Goal: Transaction & Acquisition: Purchase product/service

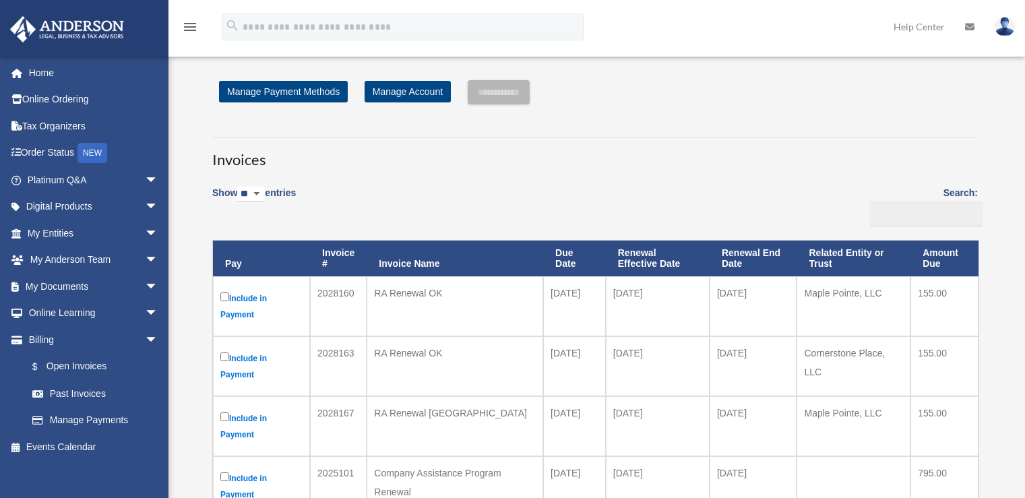
scroll to position [135, 0]
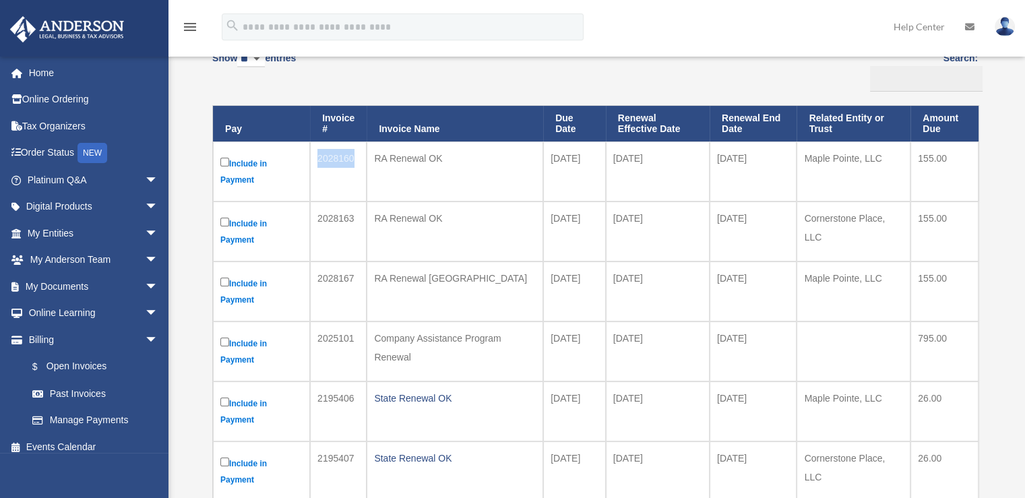
drag, startPoint x: 353, startPoint y: 159, endPoint x: 319, endPoint y: 160, distance: 34.4
click at [319, 160] on td "2028160" at bounding box center [338, 172] width 57 height 60
copy td "2028160"
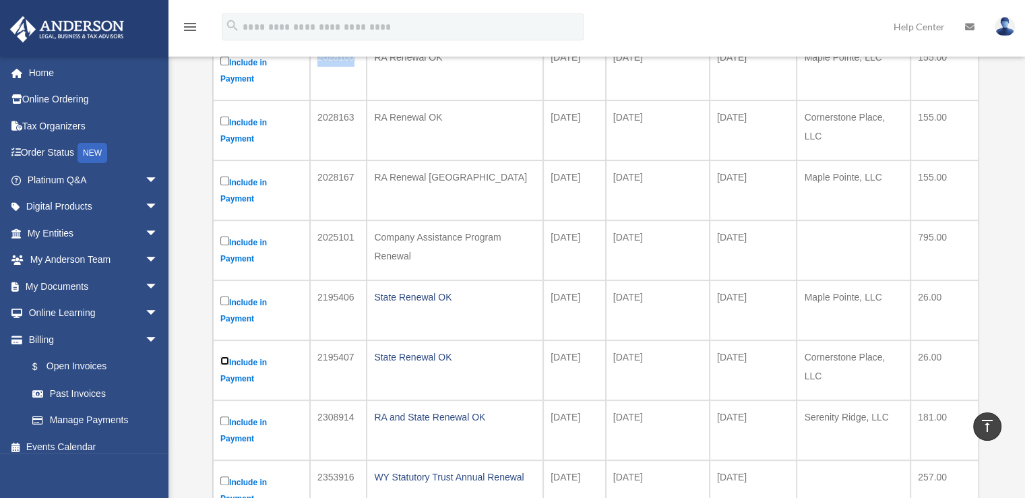
scroll to position [0, 0]
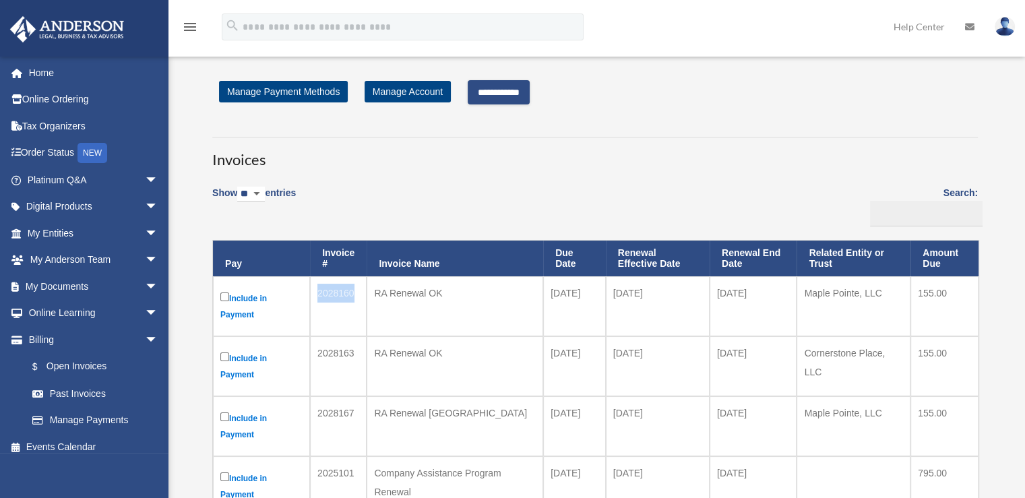
click at [528, 90] on input "**********" at bounding box center [499, 92] width 62 height 24
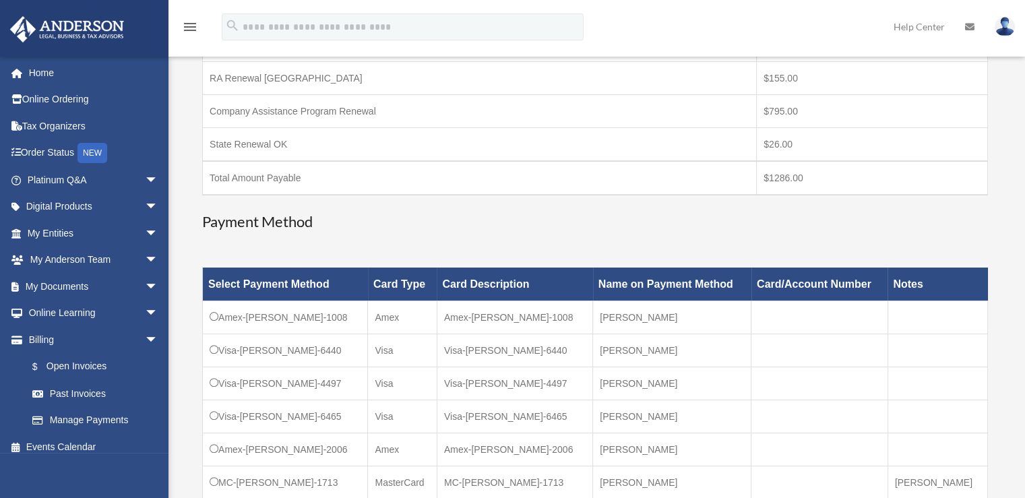
scroll to position [404, 0]
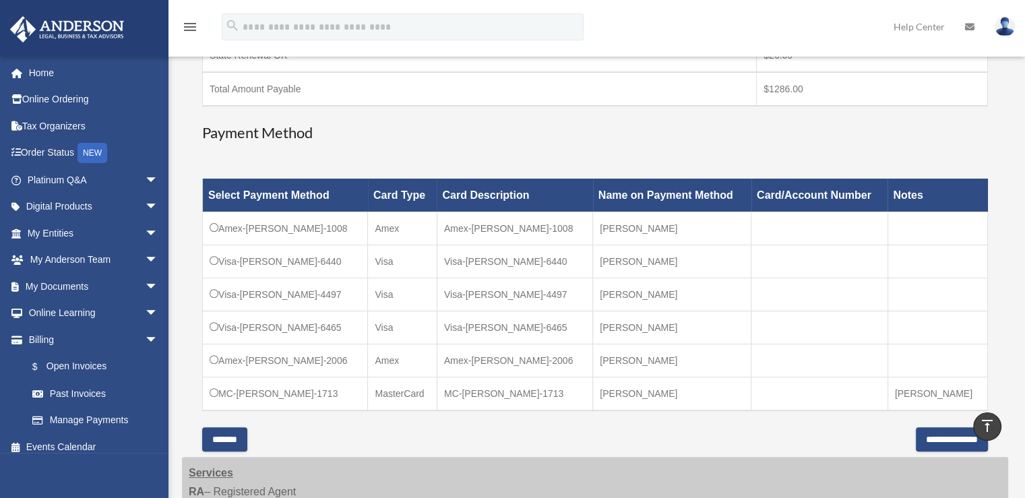
click at [682, 324] on td "[PERSON_NAME]" at bounding box center [672, 327] width 158 height 33
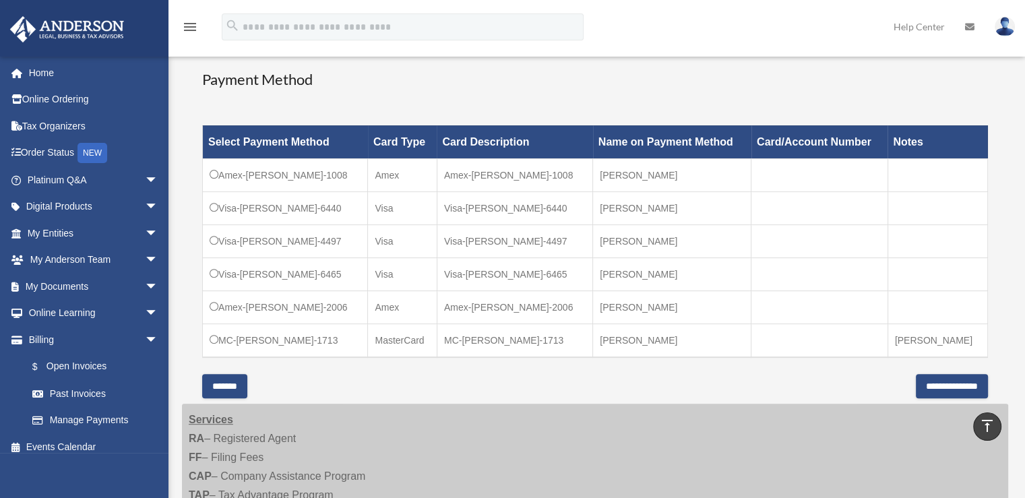
scroll to position [539, 0]
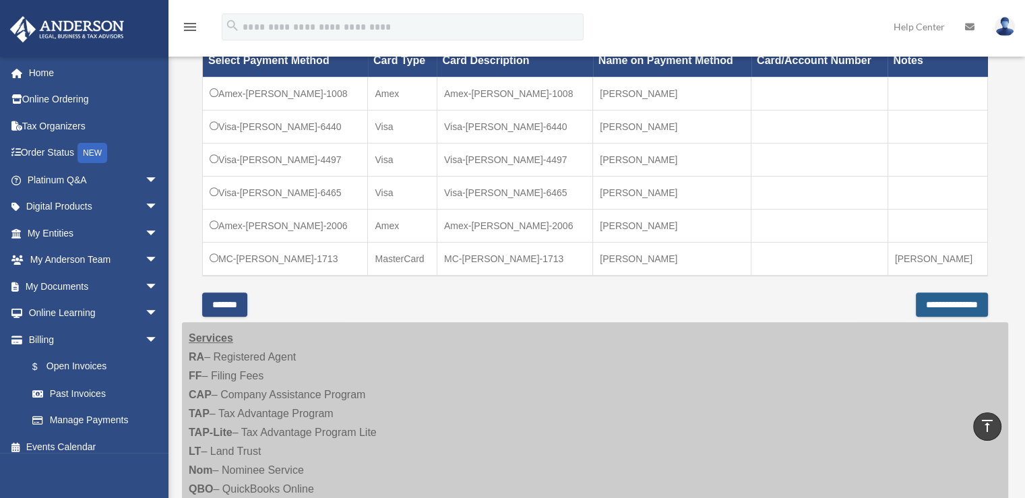
click at [948, 300] on input "**********" at bounding box center [952, 305] width 72 height 24
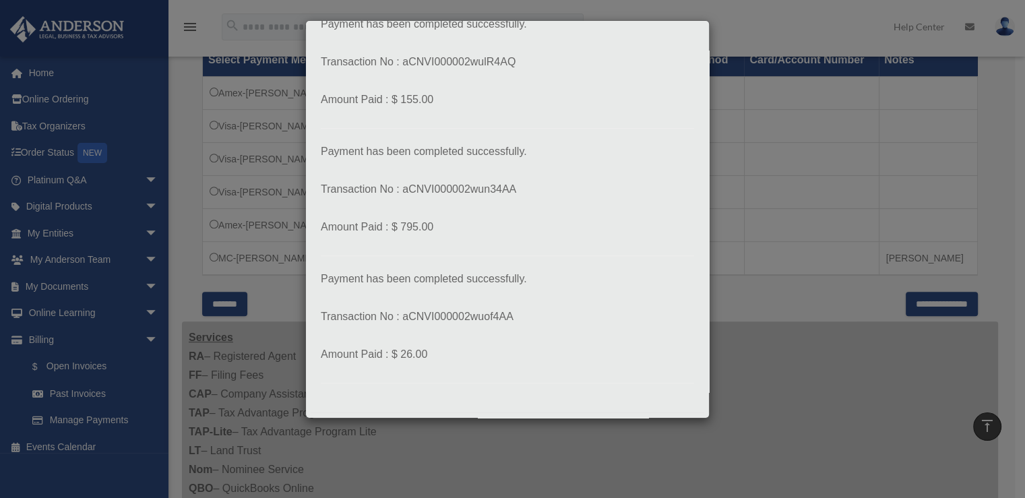
scroll to position [356, 0]
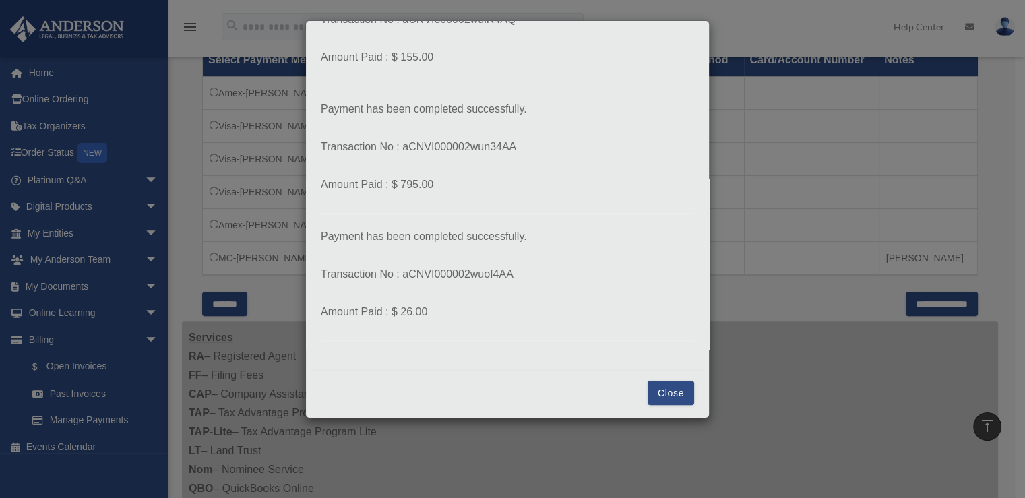
click at [661, 388] on button "Close" at bounding box center [671, 393] width 47 height 24
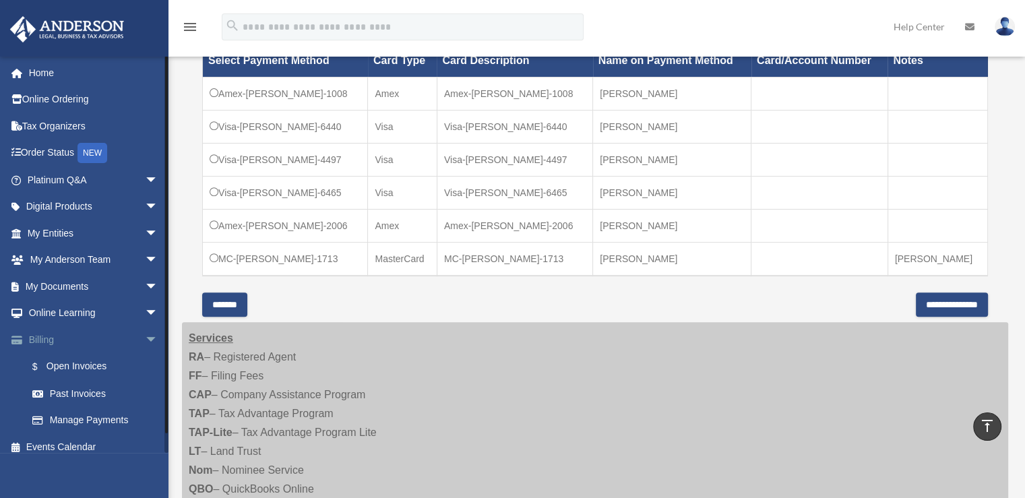
click at [54, 343] on link "Billing arrow_drop_down" at bounding box center [93, 339] width 169 height 27
